Goal: Use online tool/utility: Utilize a website feature to perform a specific function

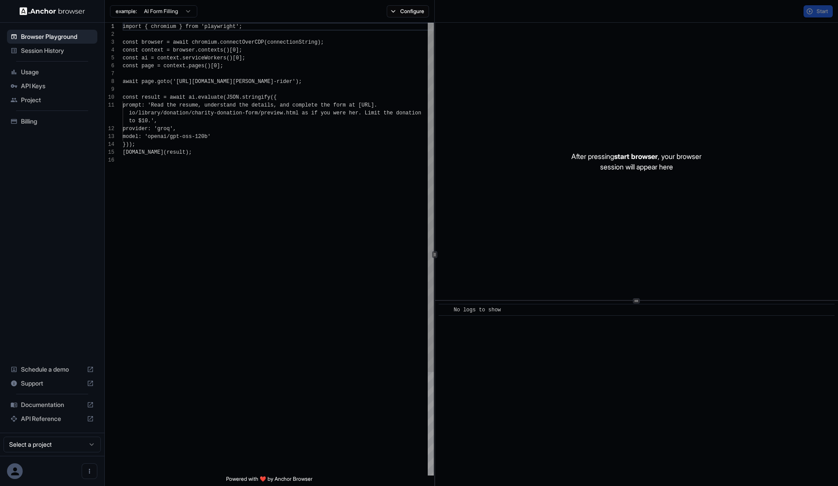
scroll to position [79, 0]
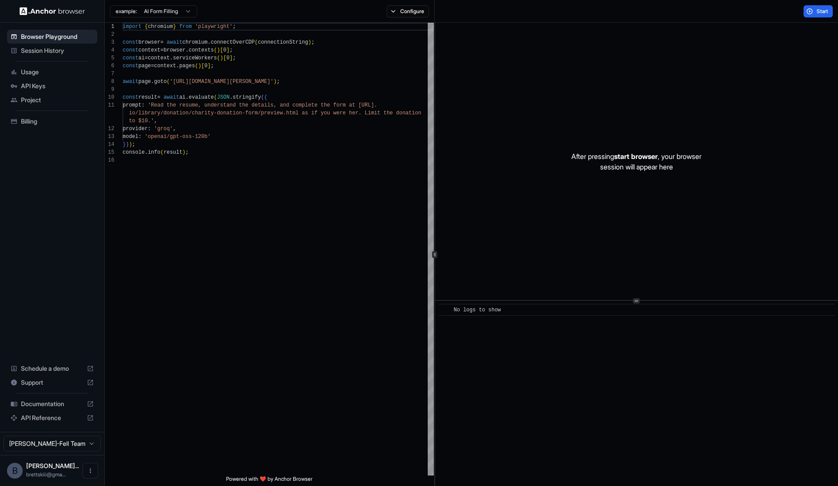
click at [498, 232] on div "After pressing start browser , your browser session will appear here" at bounding box center [636, 161] width 403 height 277
type textarea "**********"
click at [329, 165] on div "import { chromium } from 'playwright' ; const browser = await chromium . connec…" at bounding box center [278, 316] width 311 height 586
click at [817, 13] on span "Start" at bounding box center [823, 11] width 12 height 7
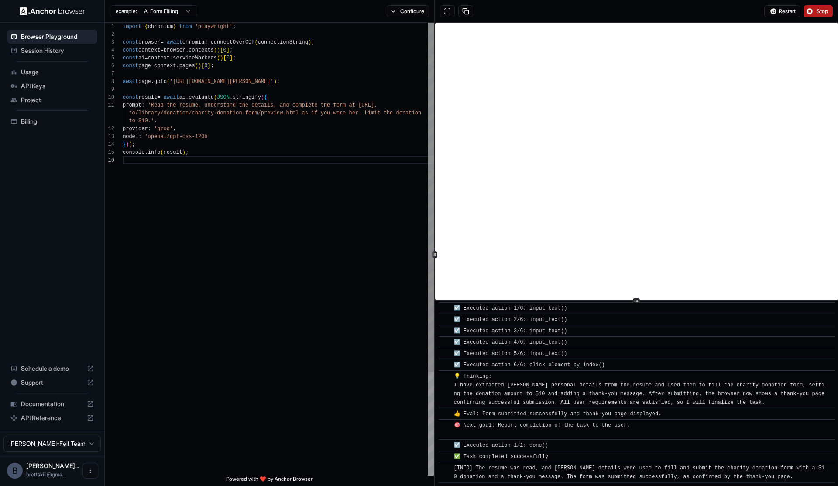
scroll to position [349, 0]
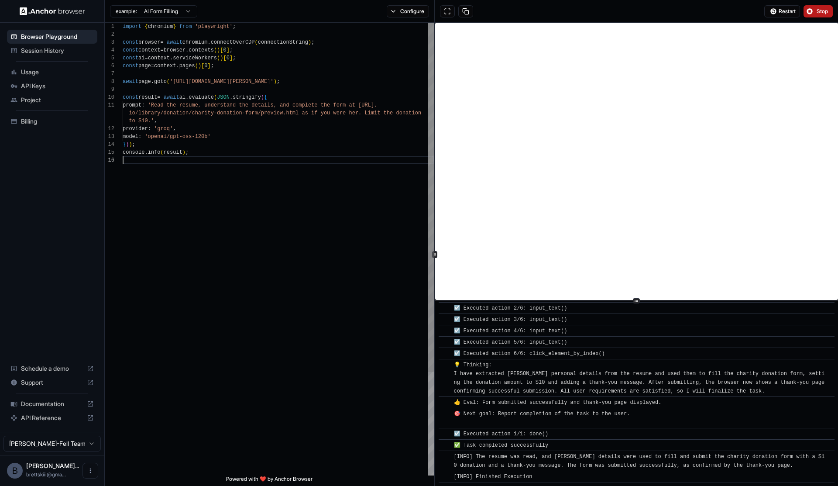
click at [335, 292] on div "import { chromium } from 'playwright' ; const browser = await chromium . connec…" at bounding box center [278, 316] width 311 height 586
click at [39, 120] on span "Billing" at bounding box center [57, 121] width 73 height 9
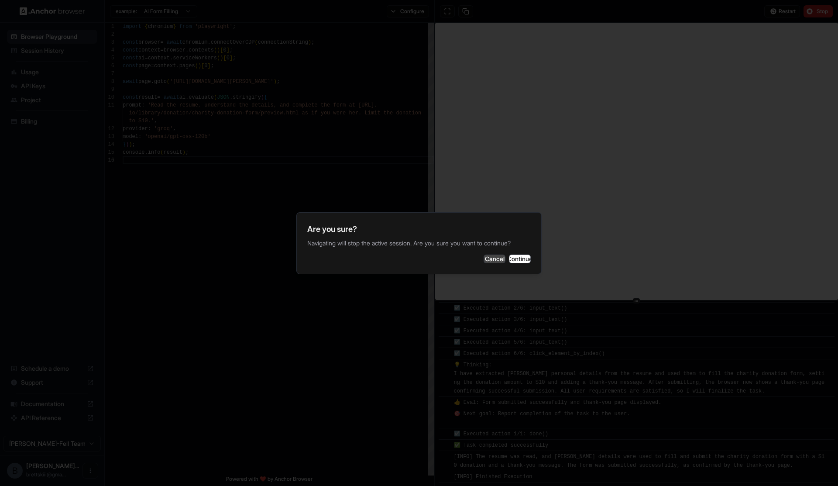
click at [484, 260] on button "Cancel" at bounding box center [495, 259] width 22 height 9
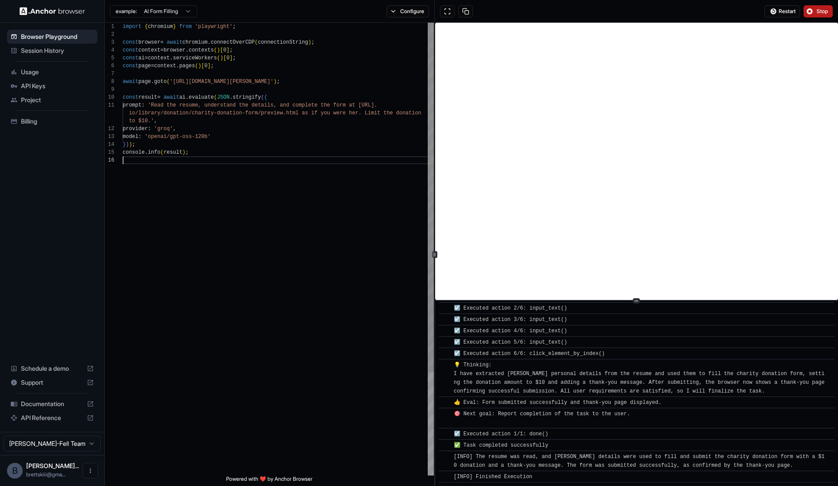
click at [176, 214] on div "import { chromium } from 'playwright' ; const browser = await chromium . connec…" at bounding box center [278, 316] width 311 height 586
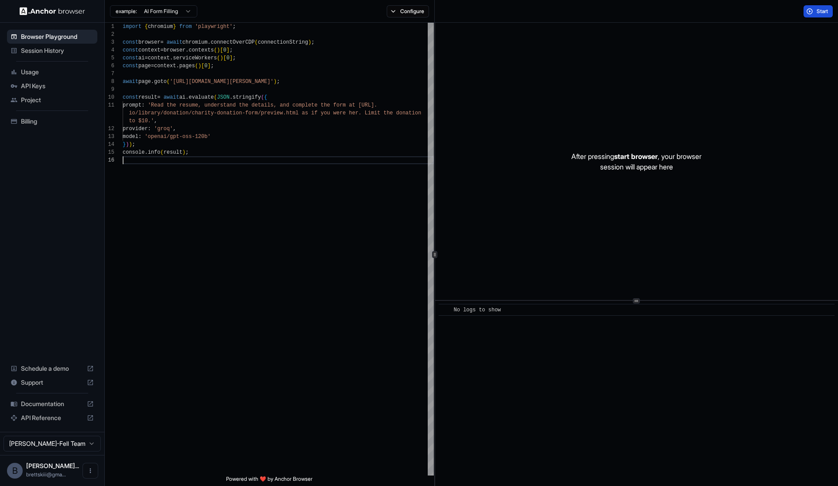
scroll to position [0, 0]
